Goal: Navigation & Orientation: Find specific page/section

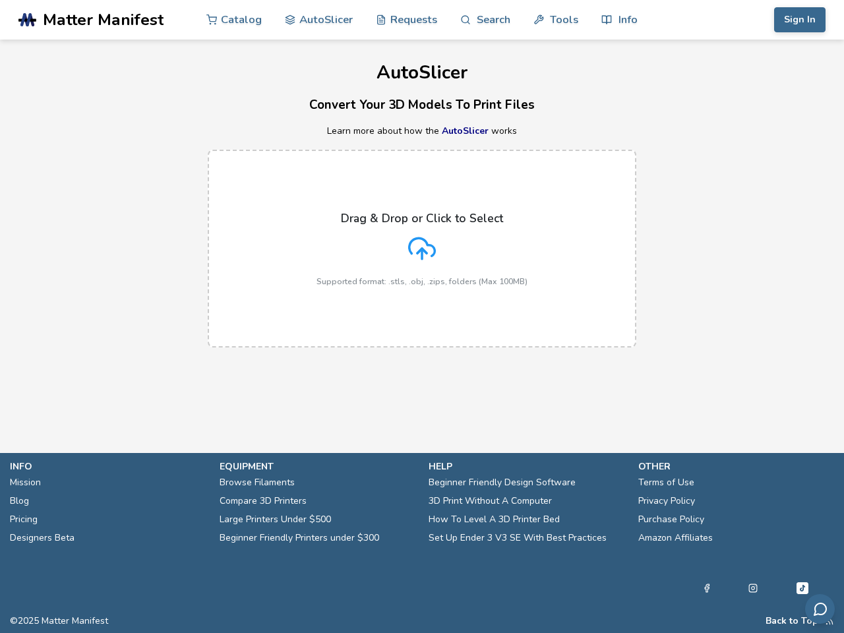
click at [485, 20] on link "Search" at bounding box center [485, 20] width 50 height 40
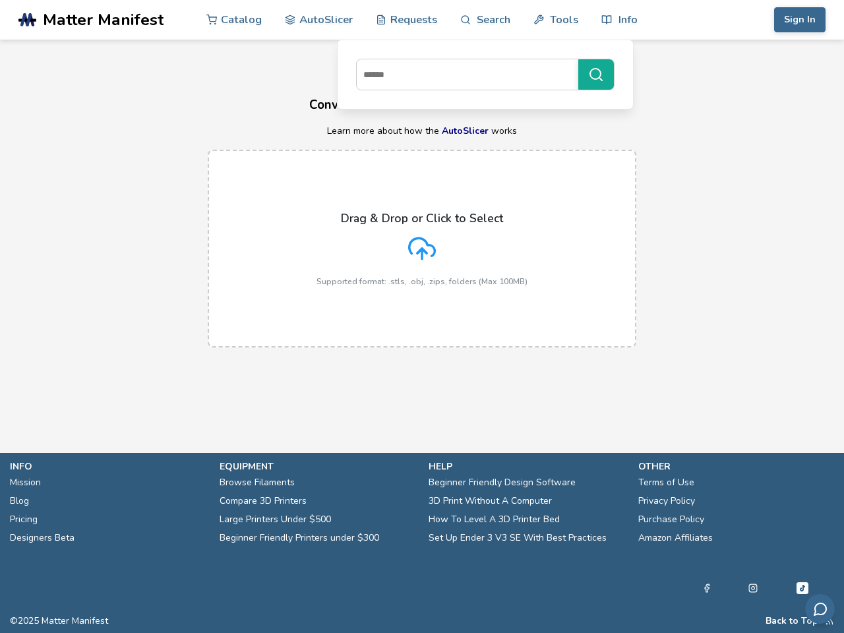
click at [556, 20] on link "Tools" at bounding box center [556, 20] width 45 height 40
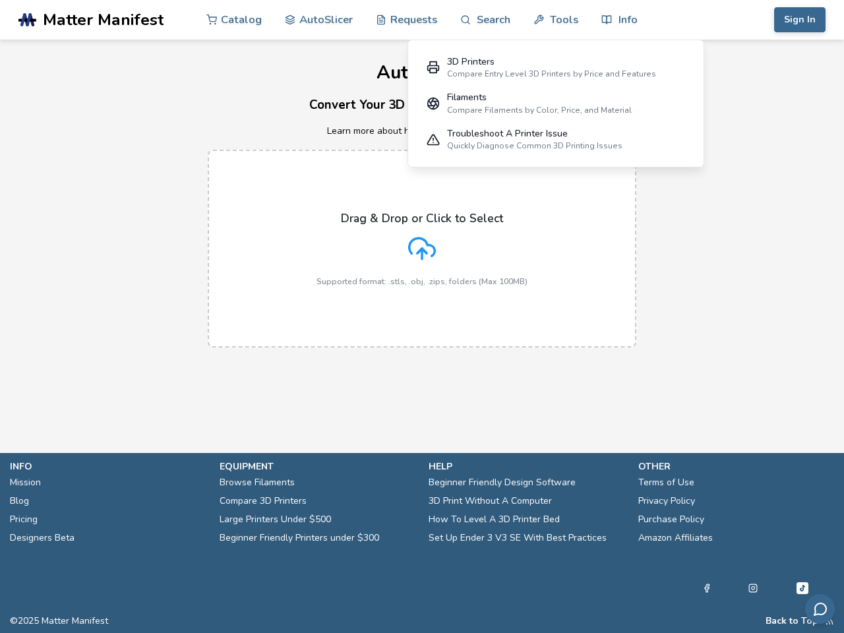
click at [619, 20] on link "Info" at bounding box center [619, 20] width 36 height 40
click at [800, 20] on button "Sign In" at bounding box center [799, 19] width 51 height 25
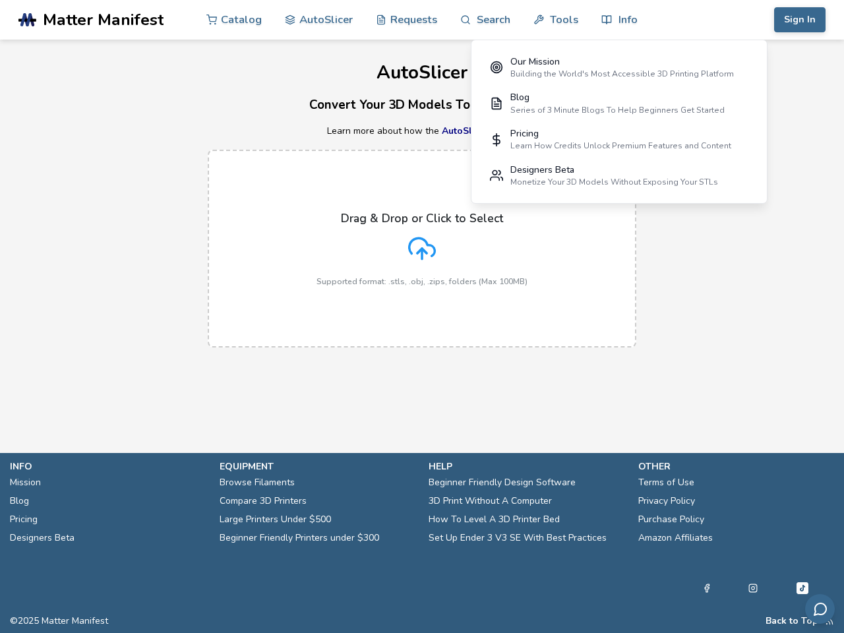
click at [792, 621] on button "Back to Top" at bounding box center [792, 621] width 53 height 11
click at [820, 609] on icon "Send feedback via email" at bounding box center [821, 609] width 16 height 16
